Goal: Task Accomplishment & Management: Manage account settings

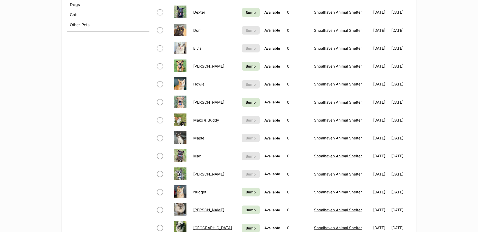
scroll to position [151, 0]
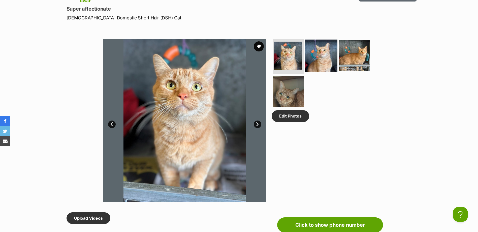
click at [310, 56] on img at bounding box center [321, 56] width 32 height 32
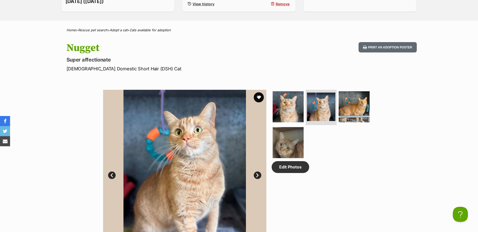
scroll to position [126, 0]
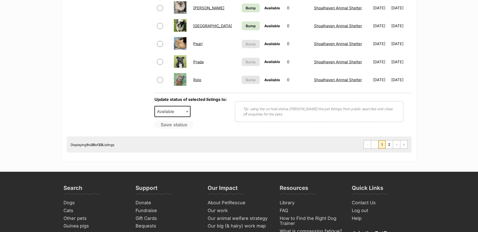
scroll to position [403, 0]
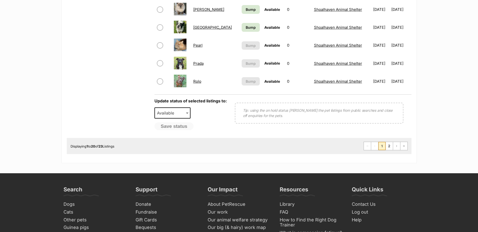
drag, startPoint x: 233, startPoint y: 147, endPoint x: 86, endPoint y: 97, distance: 154.7
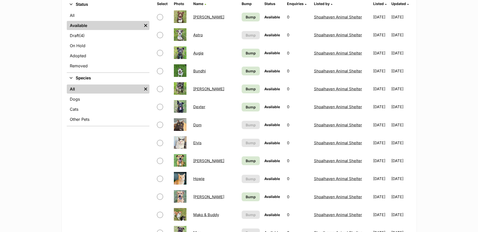
scroll to position [126, 0]
click at [200, 89] on link "Dave" at bounding box center [208, 89] width 31 height 5
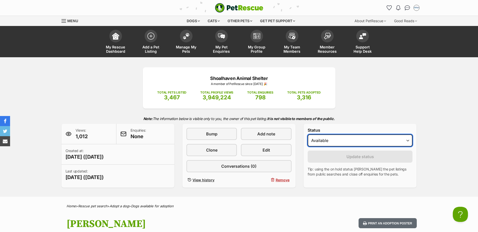
click at [337, 143] on select "Draft Available On hold Adopted" at bounding box center [359, 140] width 105 height 12
select select "on_hold"
click at [307, 134] on select "Draft Available On hold Adopted" at bounding box center [359, 140] width 105 height 12
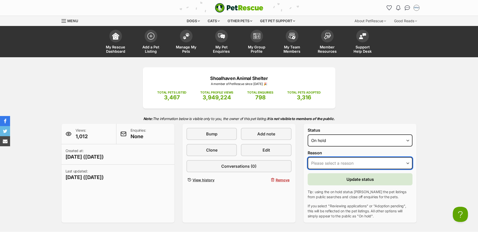
click at [328, 157] on select "Please select a reason Medical reasons Reviewing applications Adoption pending …" at bounding box center [359, 163] width 105 height 12
select select "reviewing_applications"
click at [307, 157] on select "Please select a reason Medical reasons Reviewing applications Adoption pending …" at bounding box center [359, 163] width 105 height 12
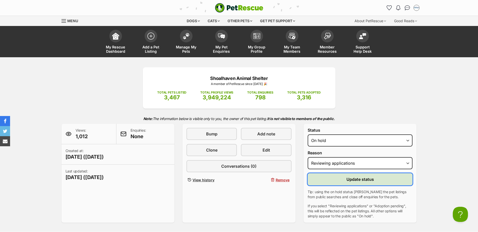
click at [338, 180] on button "Update status" at bounding box center [359, 179] width 105 height 12
